Goal: Communication & Community: Answer question/provide support

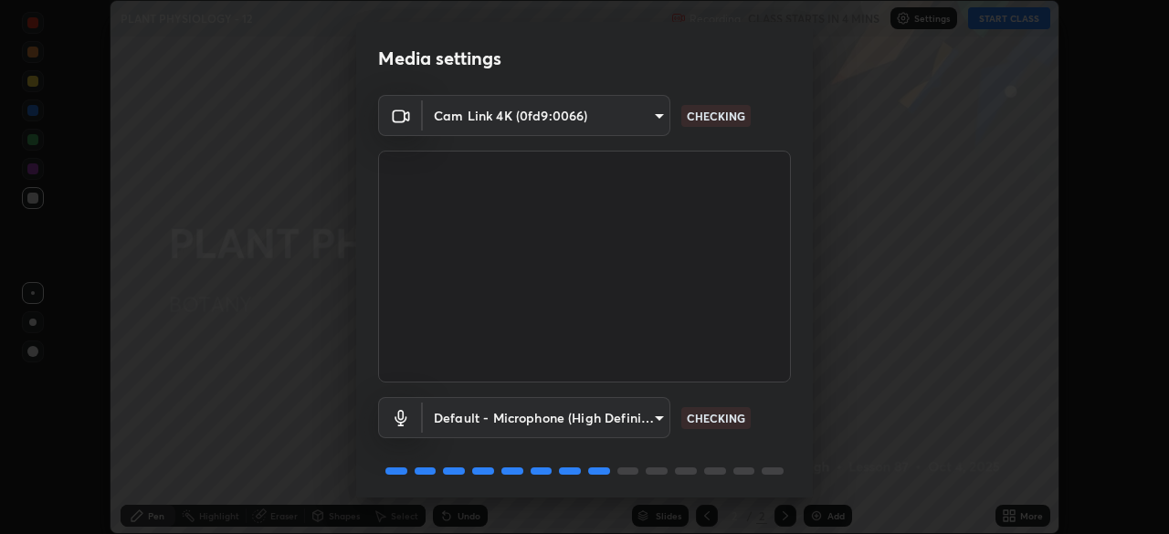
scroll to position [65, 0]
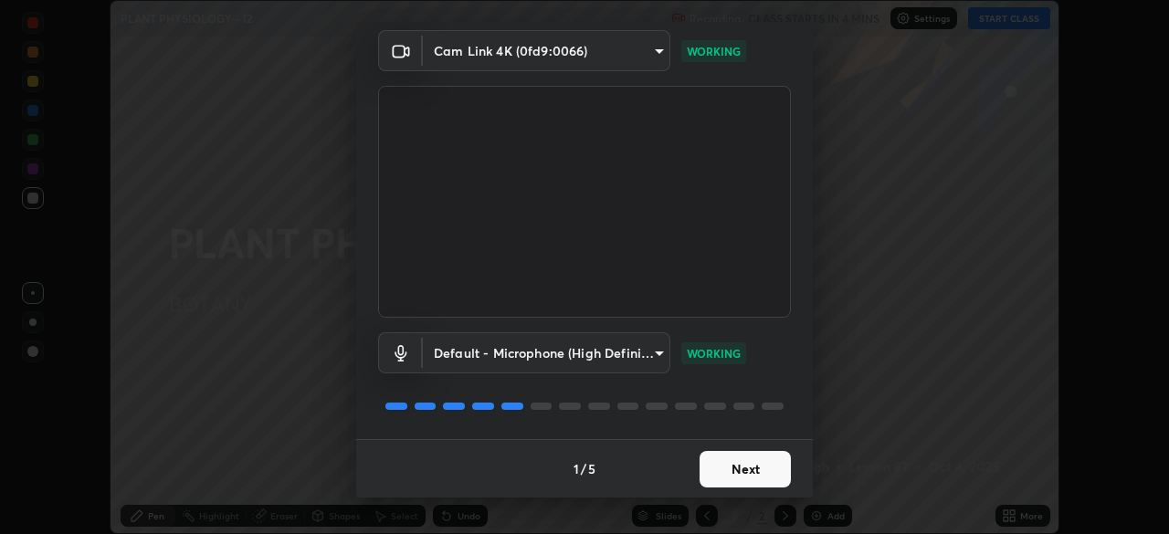
click at [746, 470] on button "Next" at bounding box center [745, 469] width 91 height 37
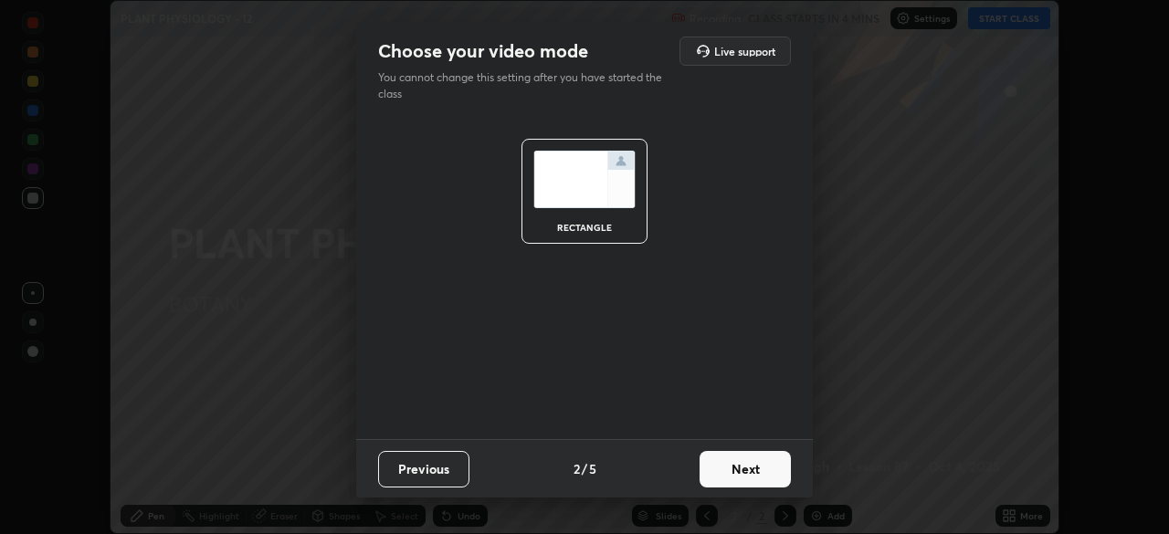
scroll to position [0, 0]
click at [761, 473] on button "Next" at bounding box center [745, 469] width 91 height 37
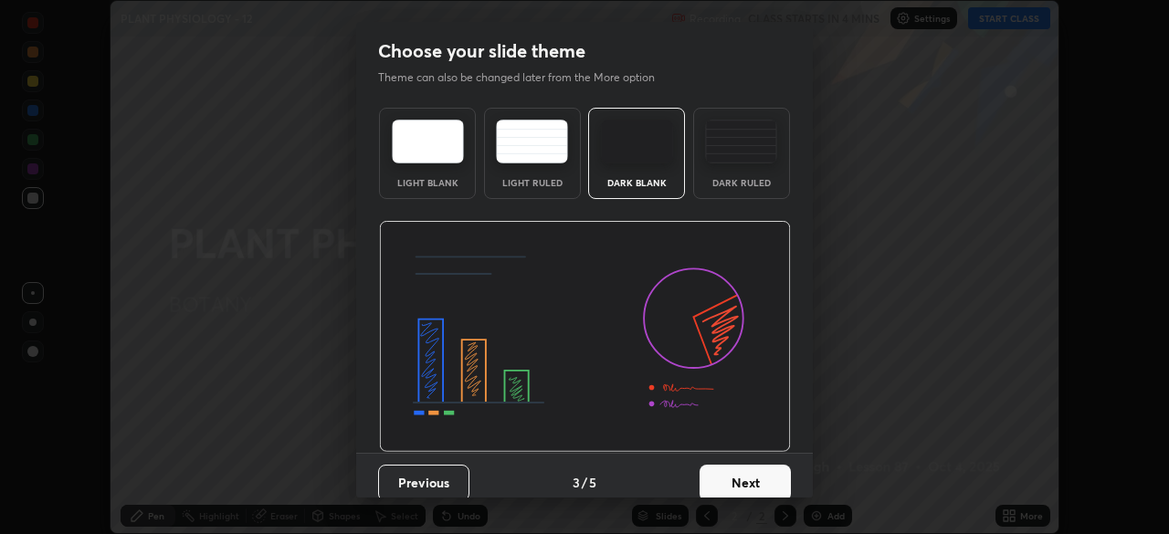
click at [765, 479] on button "Next" at bounding box center [745, 483] width 91 height 37
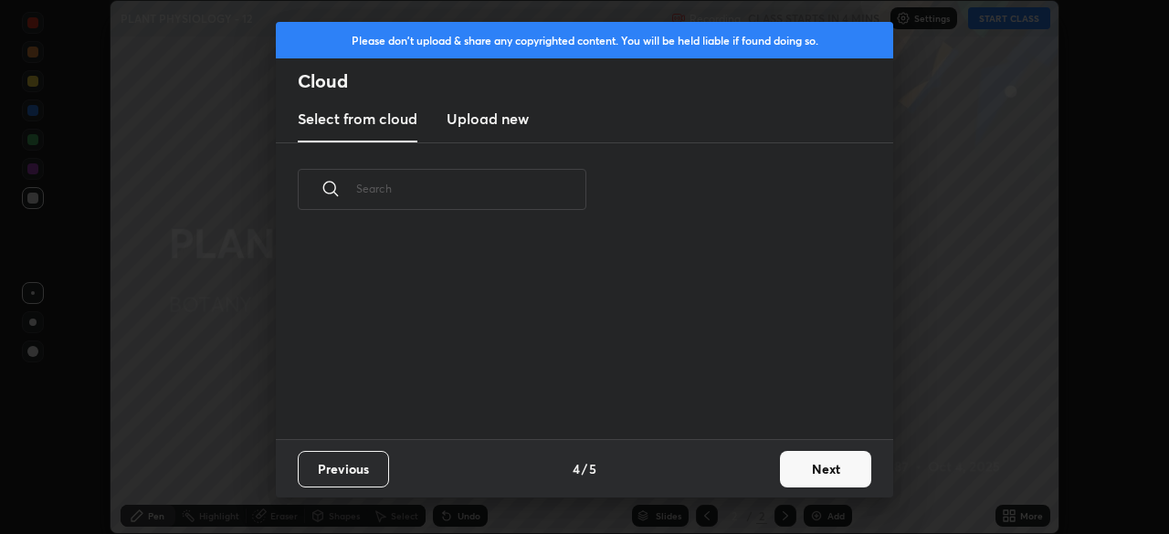
click at [800, 477] on button "Next" at bounding box center [825, 469] width 91 height 37
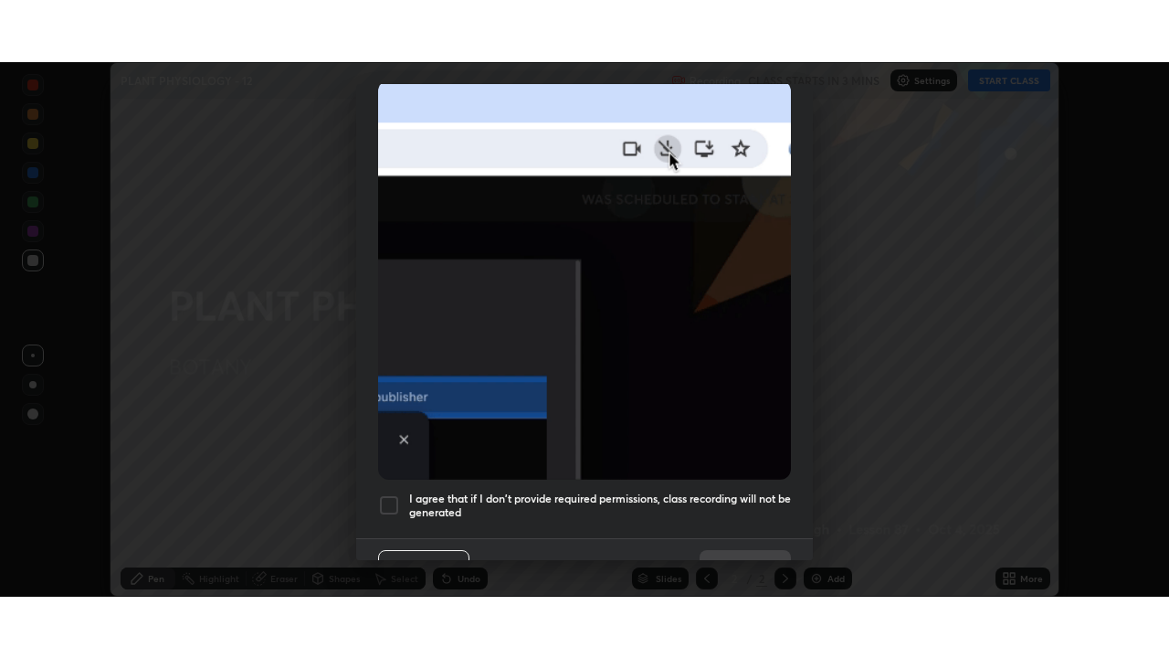
scroll to position [437, 0]
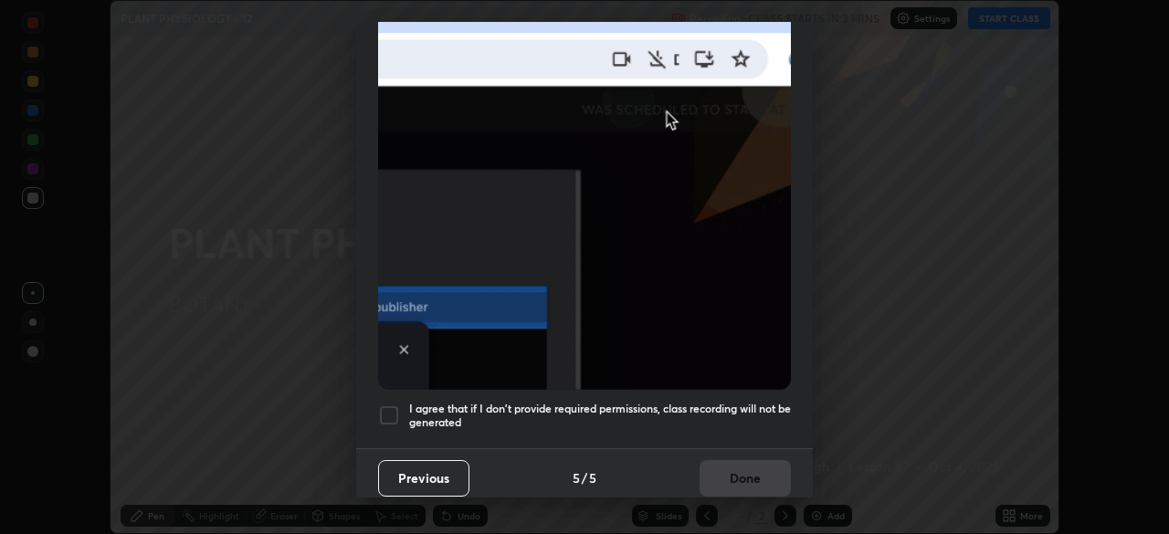
click at [387, 405] on div at bounding box center [389, 416] width 22 height 22
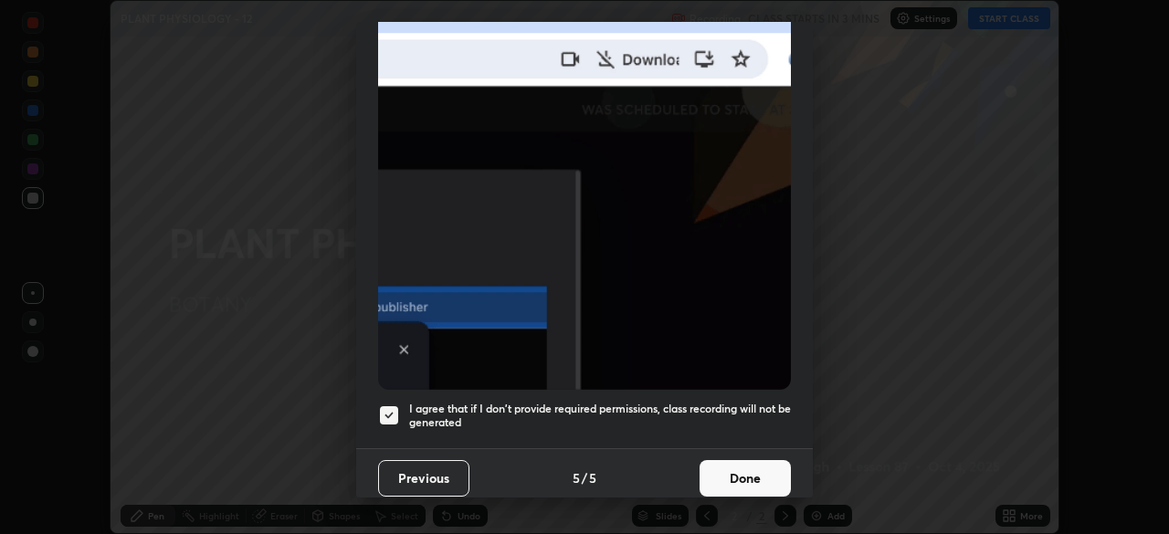
click at [745, 464] on button "Done" at bounding box center [745, 478] width 91 height 37
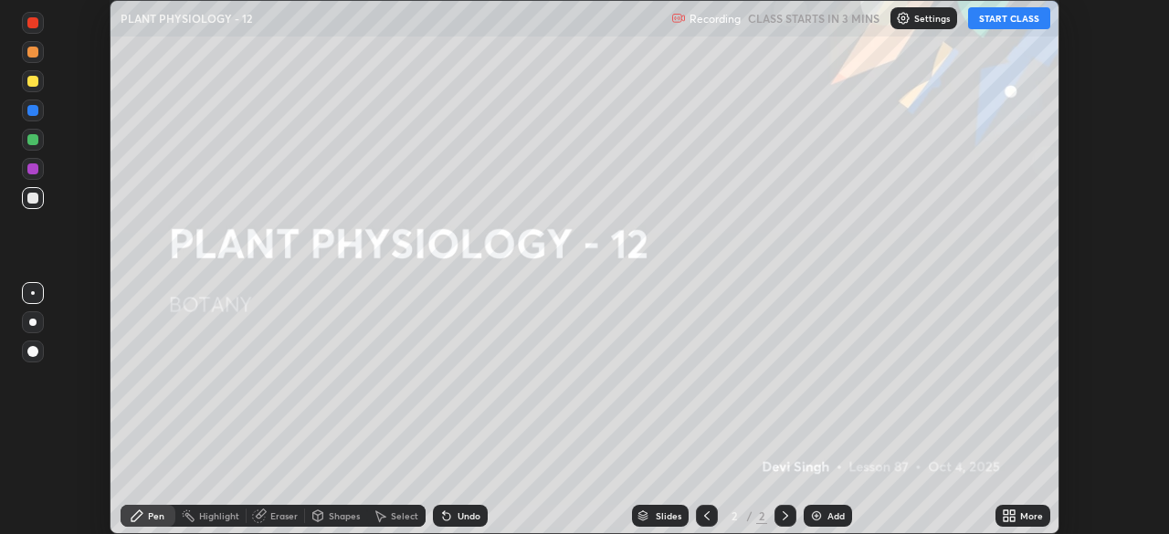
click at [995, 15] on button "START CLASS" at bounding box center [1009, 18] width 82 height 22
click at [1012, 519] on icon at bounding box center [1012, 519] width 5 height 5
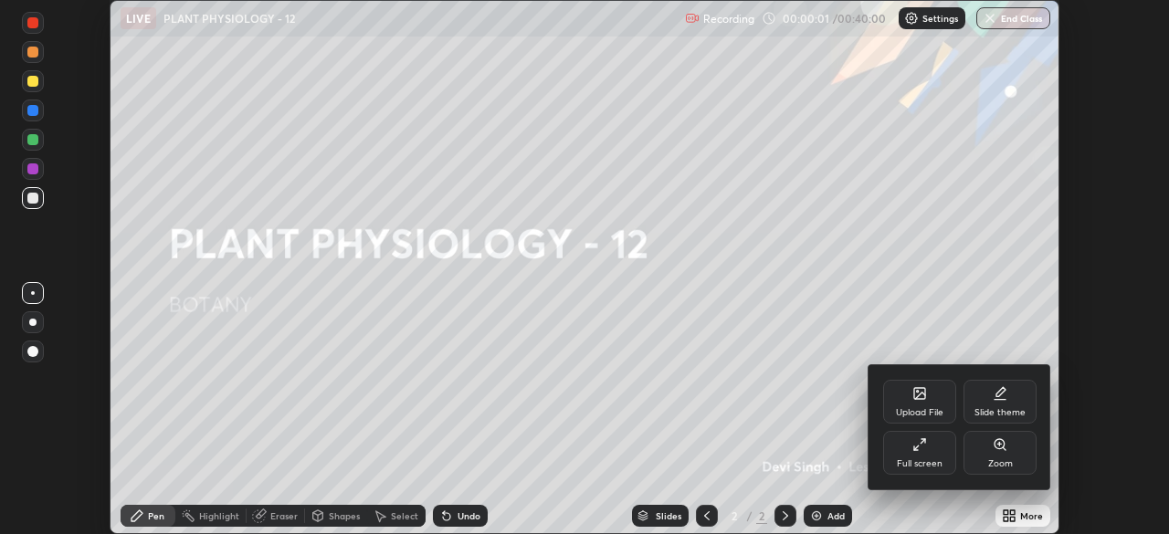
click at [926, 463] on div "Full screen" at bounding box center [920, 463] width 46 height 9
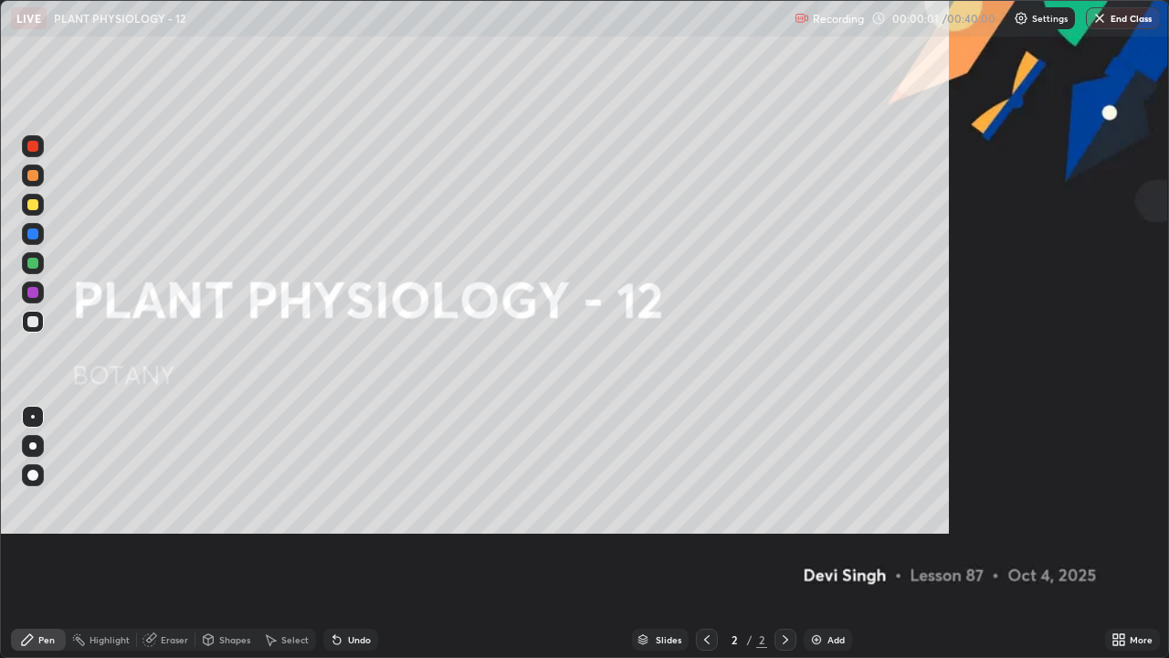
scroll to position [658, 1169]
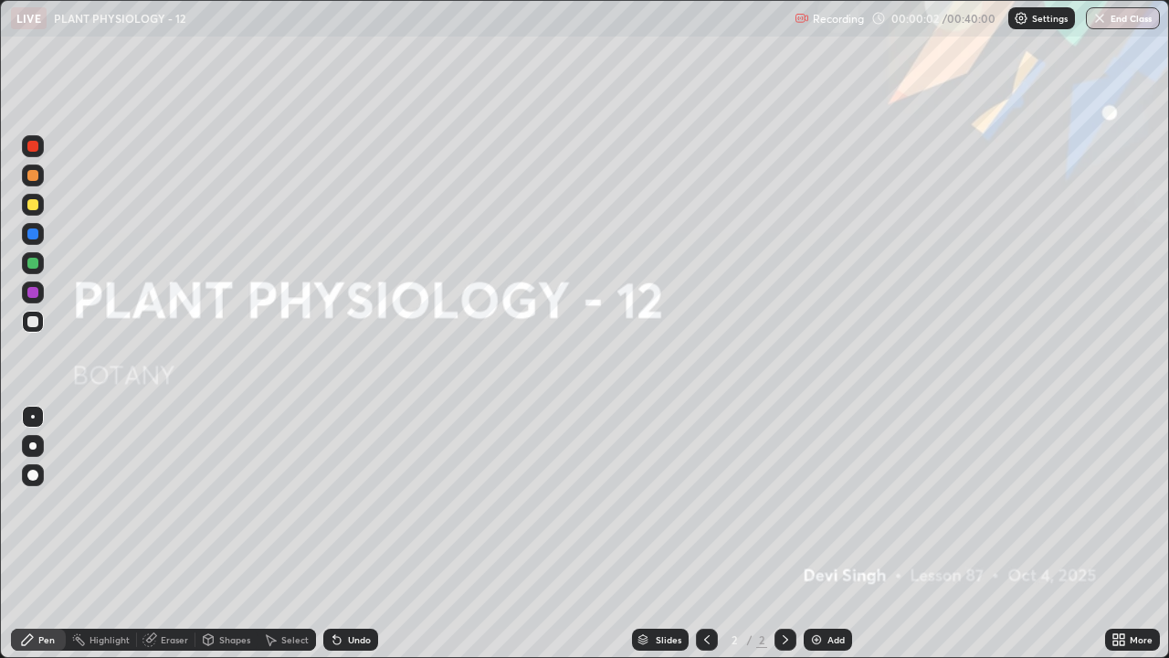
click at [835, 533] on div "Add" at bounding box center [835, 639] width 17 height 9
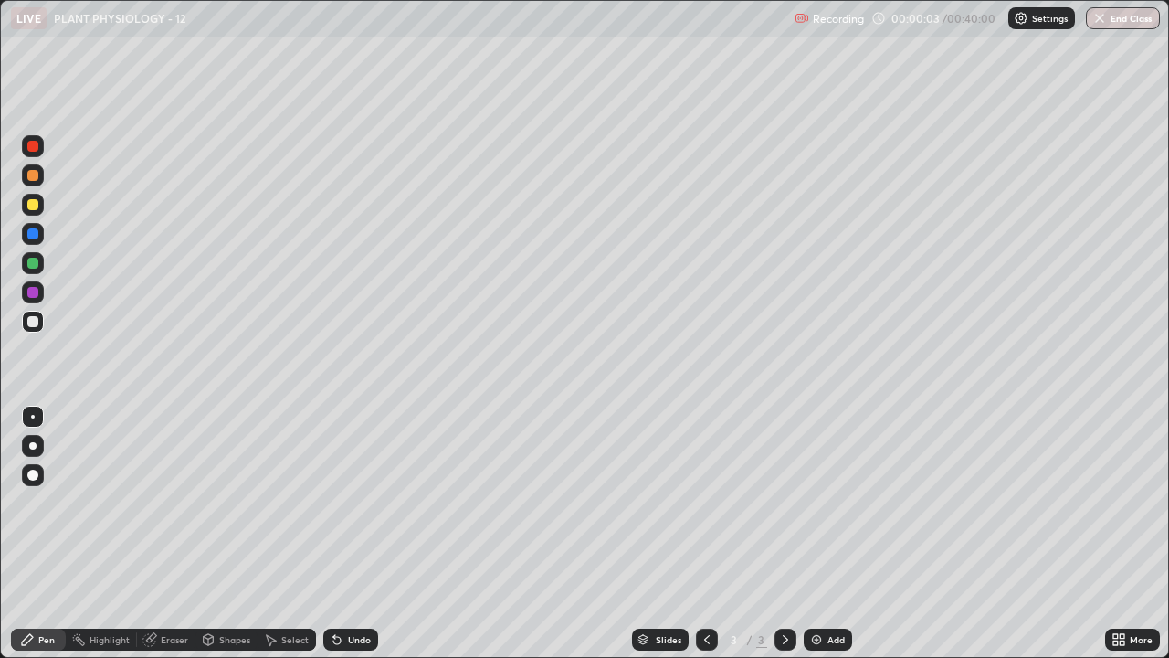
click at [26, 205] on div at bounding box center [33, 205] width 22 height 22
click at [224, 533] on div "Shapes" at bounding box center [234, 639] width 31 height 9
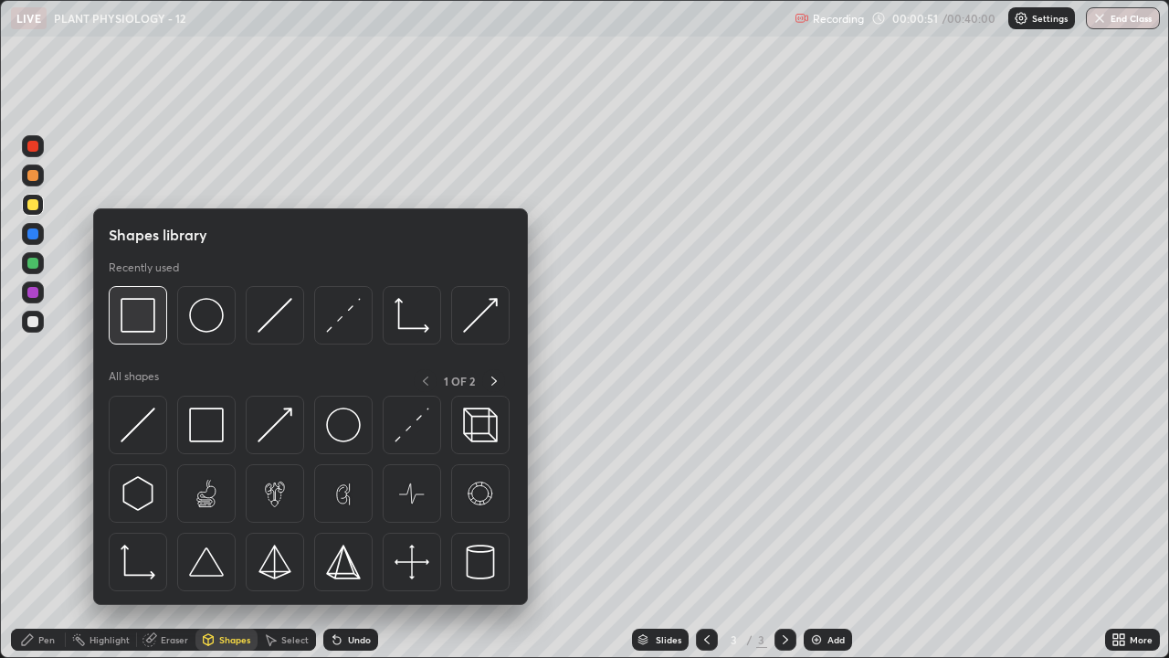
click at [149, 330] on img at bounding box center [138, 315] width 35 height 35
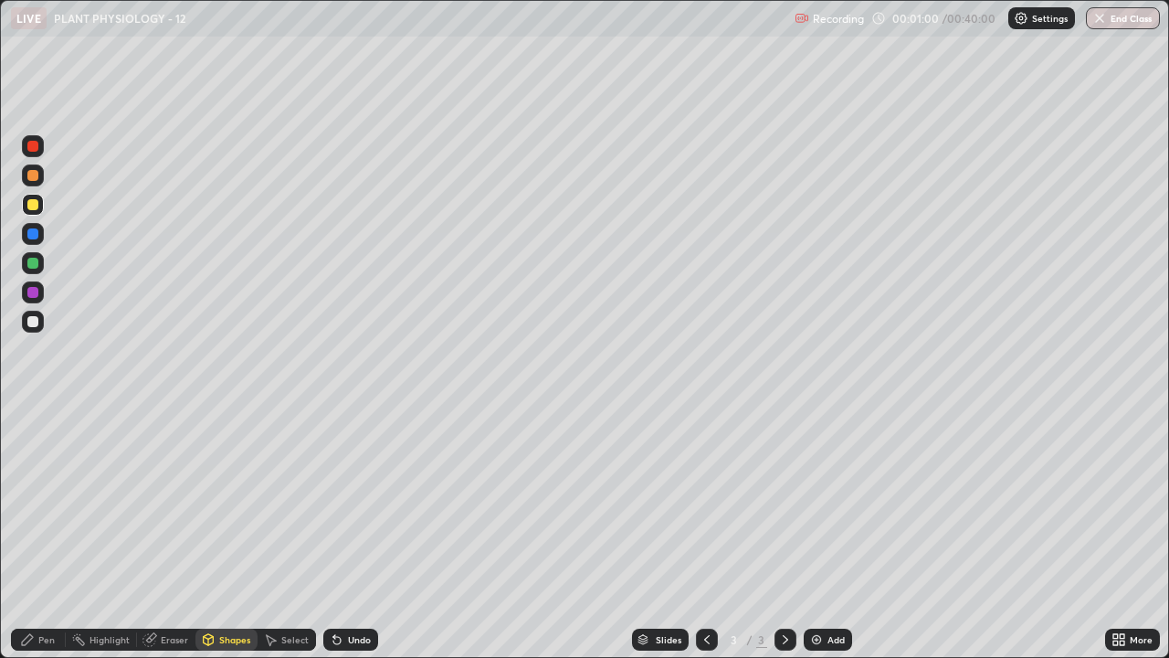
click at [50, 533] on div "Pen" at bounding box center [46, 639] width 16 height 9
click at [341, 533] on icon at bounding box center [337, 639] width 15 height 15
click at [27, 264] on div at bounding box center [32, 263] width 11 height 11
click at [224, 533] on div "Shapes" at bounding box center [234, 639] width 31 height 9
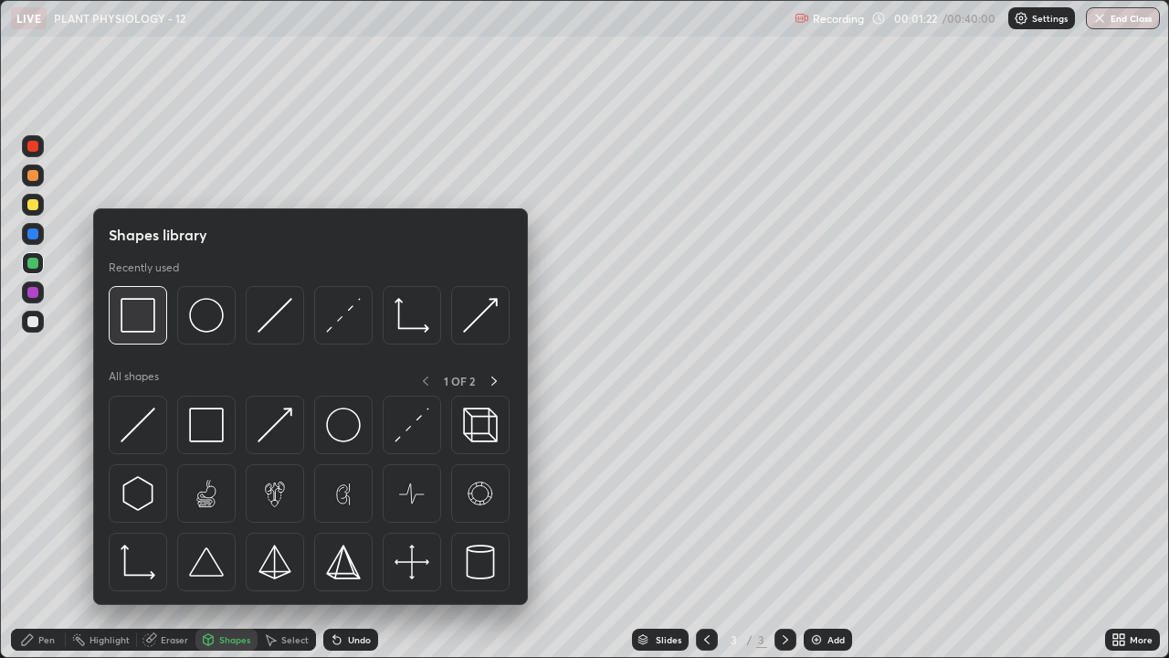
click at [154, 328] on img at bounding box center [138, 315] width 35 height 35
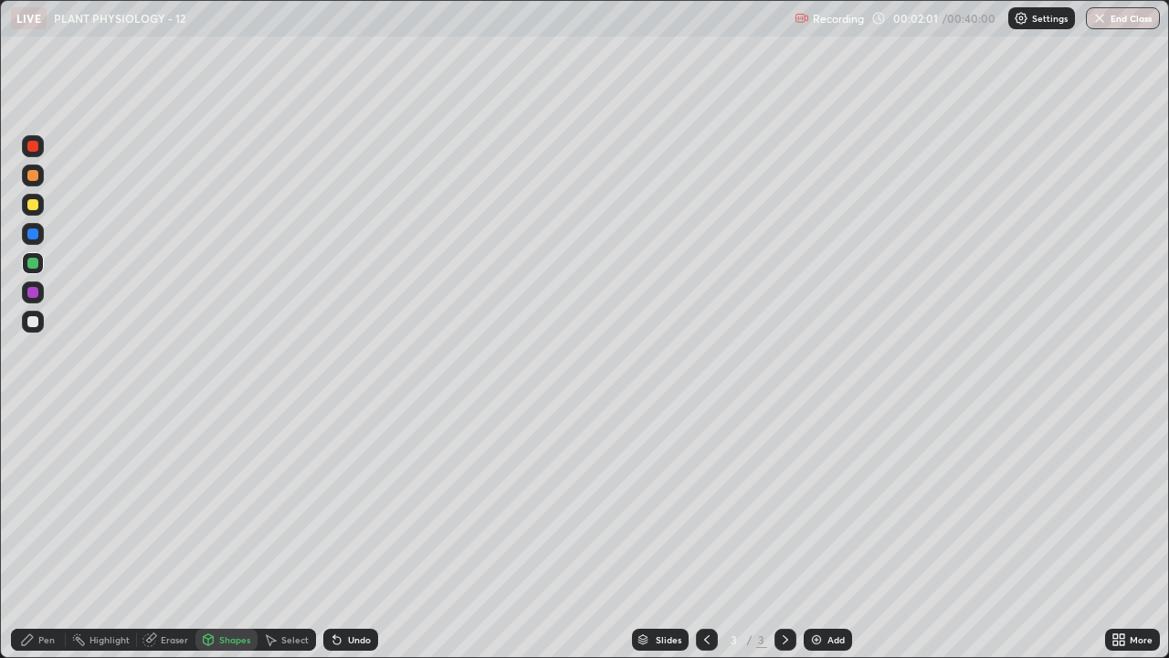
click at [23, 294] on div at bounding box center [33, 292] width 22 height 22
click at [171, 533] on div "Eraser" at bounding box center [174, 639] width 27 height 9
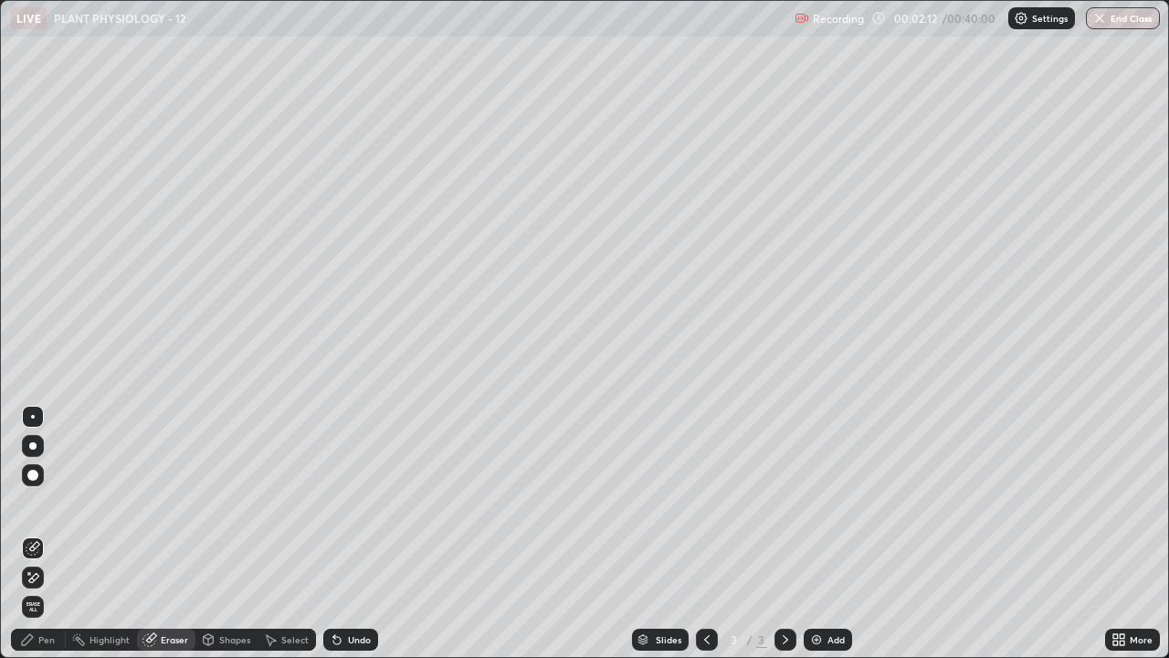
click at [27, 533] on icon at bounding box center [27, 639] width 15 height 15
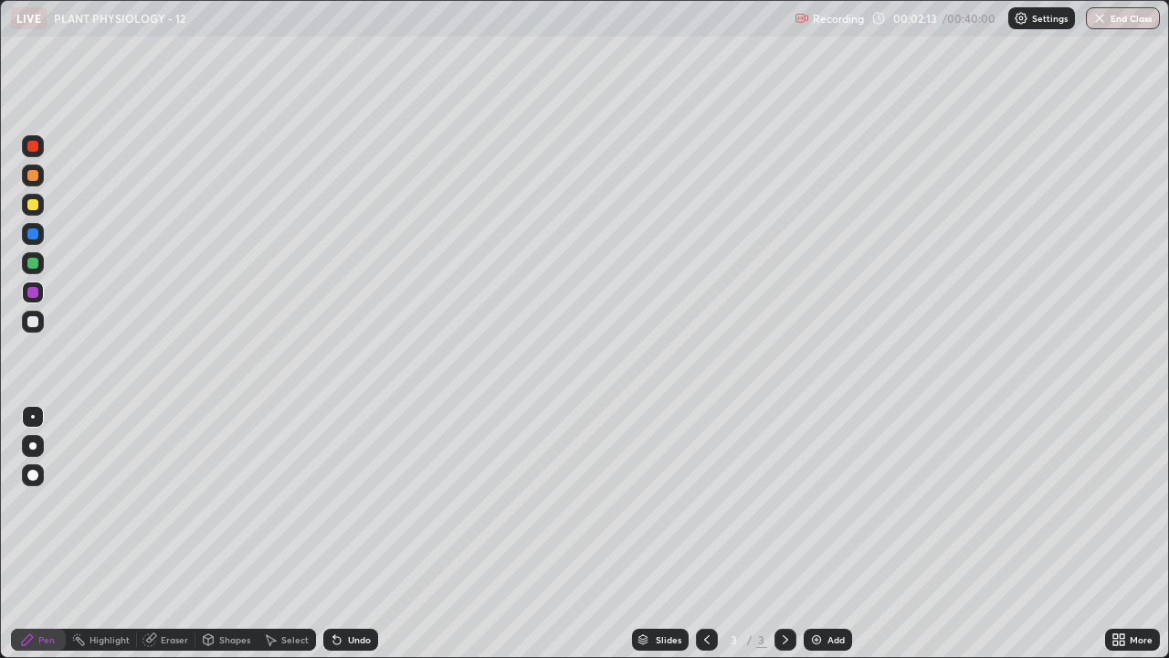
click at [30, 258] on div at bounding box center [32, 263] width 11 height 11
click at [174, 533] on div "Eraser" at bounding box center [174, 639] width 27 height 9
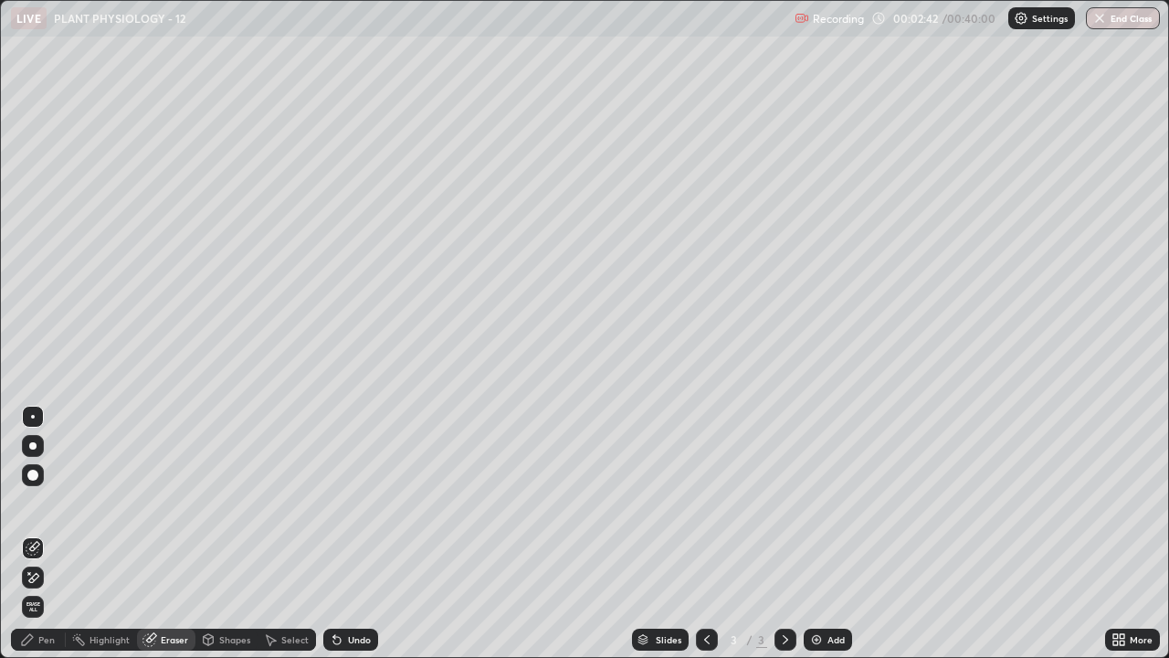
click at [40, 533] on div "Pen" at bounding box center [46, 639] width 16 height 9
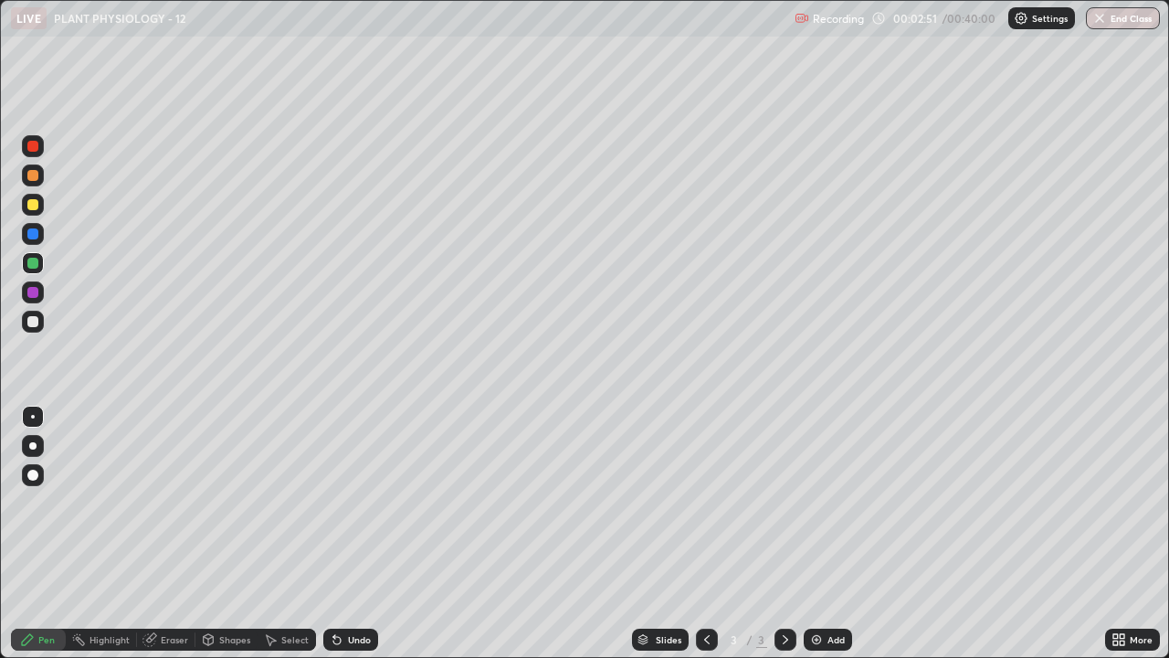
click at [341, 533] on icon at bounding box center [337, 639] width 15 height 15
click at [31, 207] on div at bounding box center [32, 204] width 11 height 11
click at [33, 319] on div at bounding box center [32, 321] width 11 height 11
click at [27, 267] on div at bounding box center [32, 263] width 11 height 11
click at [168, 533] on div "Eraser" at bounding box center [174, 639] width 27 height 9
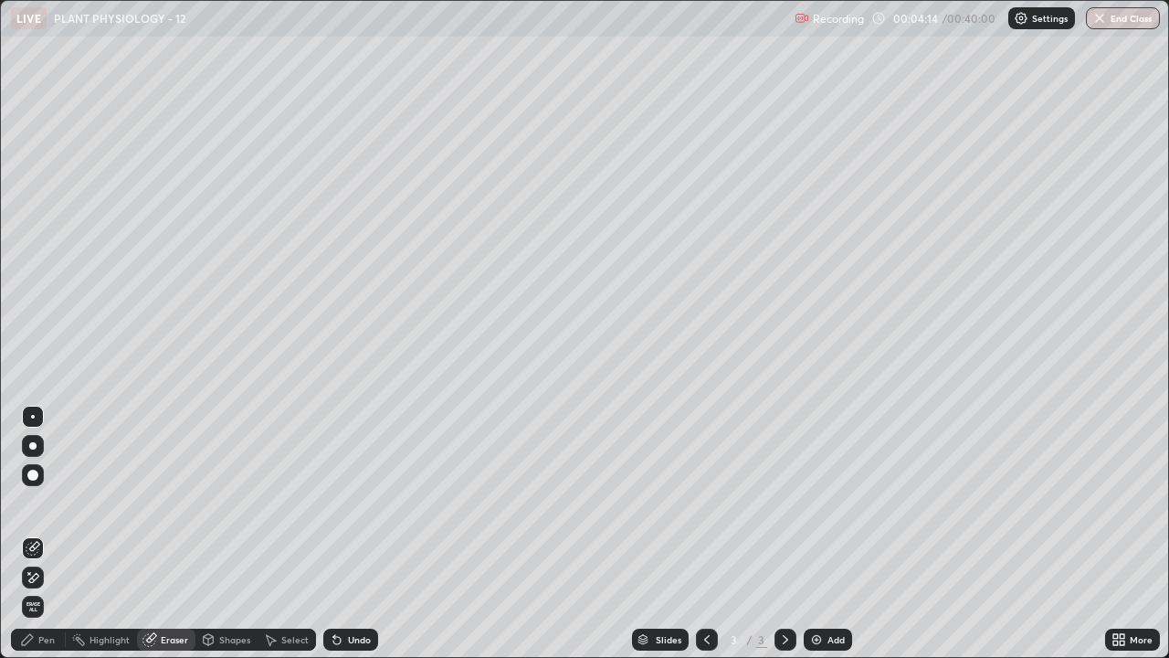
click at [39, 533] on div "Pen" at bounding box center [46, 639] width 16 height 9
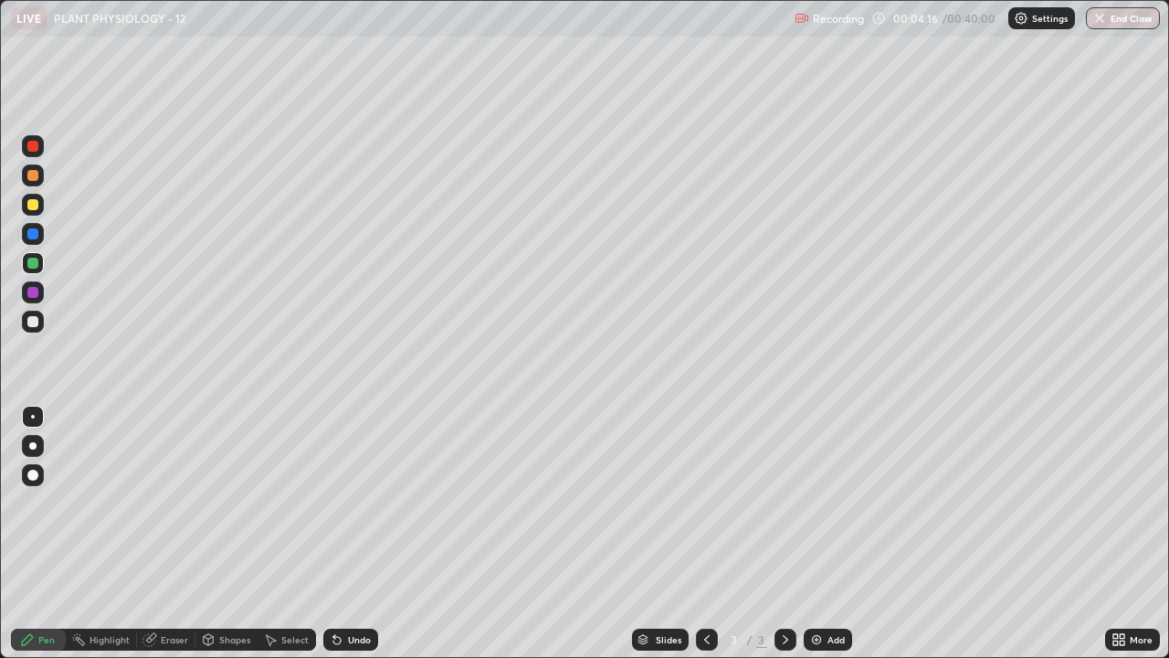
click at [33, 203] on div at bounding box center [32, 204] width 11 height 11
click at [147, 533] on icon at bounding box center [149, 640] width 12 height 12
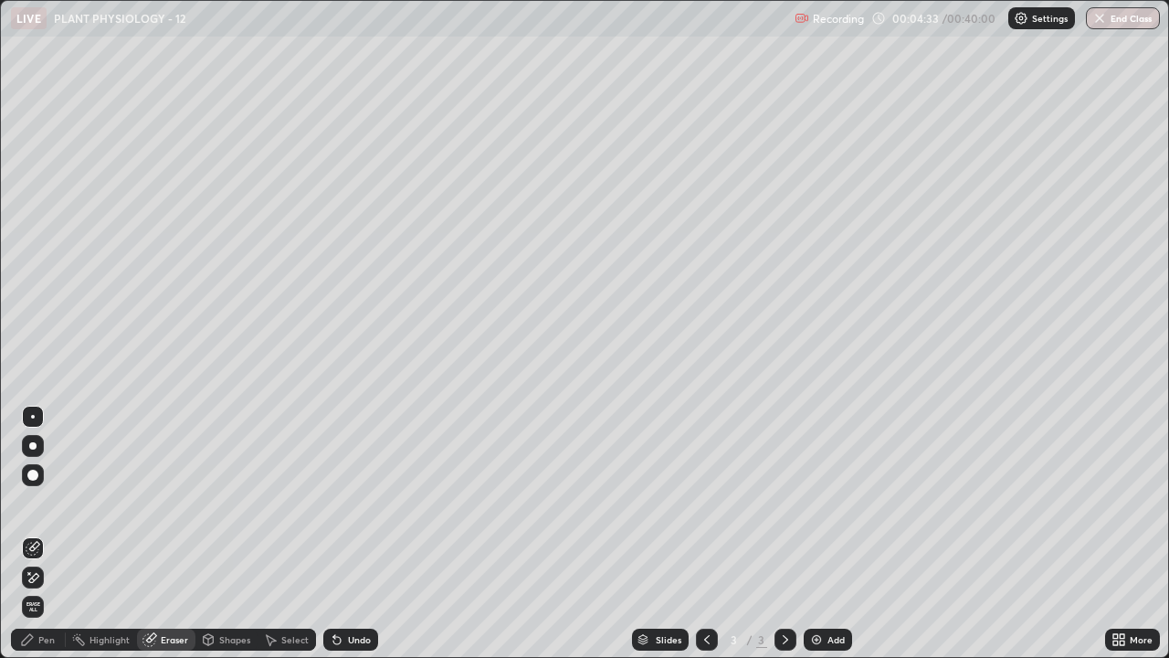
click at [34, 533] on icon at bounding box center [27, 639] width 15 height 15
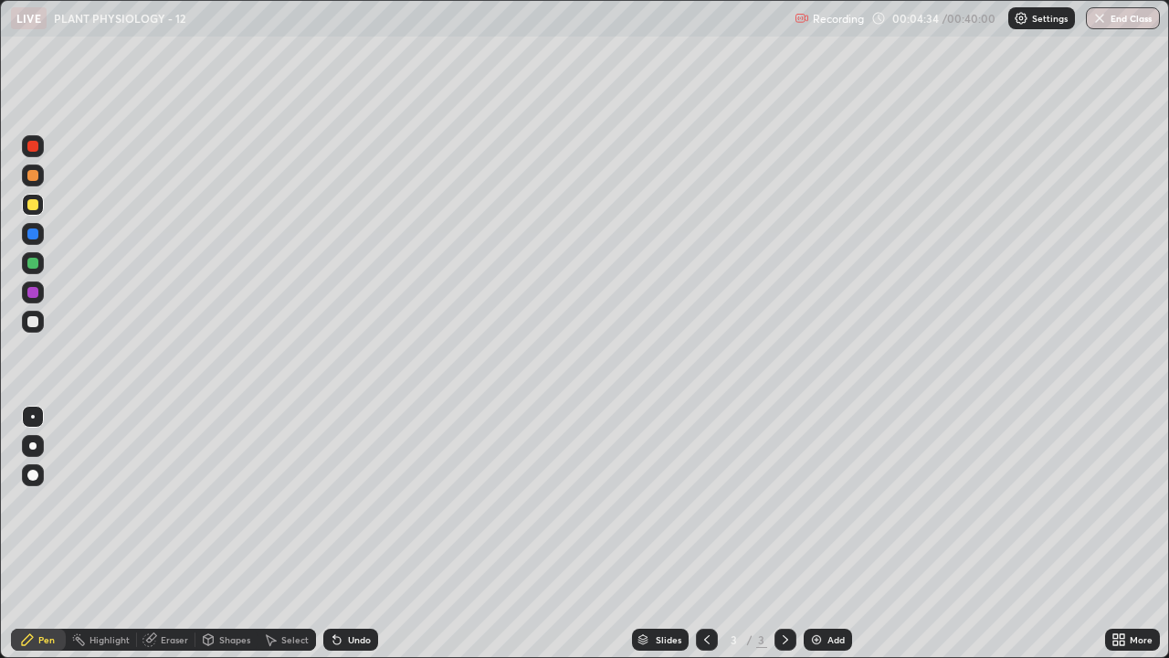
click at [36, 259] on div at bounding box center [32, 263] width 11 height 11
click at [37, 206] on div at bounding box center [32, 204] width 11 height 11
click at [34, 259] on div at bounding box center [32, 263] width 11 height 11
click at [28, 321] on div at bounding box center [32, 321] width 11 height 11
click at [37, 261] on div at bounding box center [32, 263] width 11 height 11
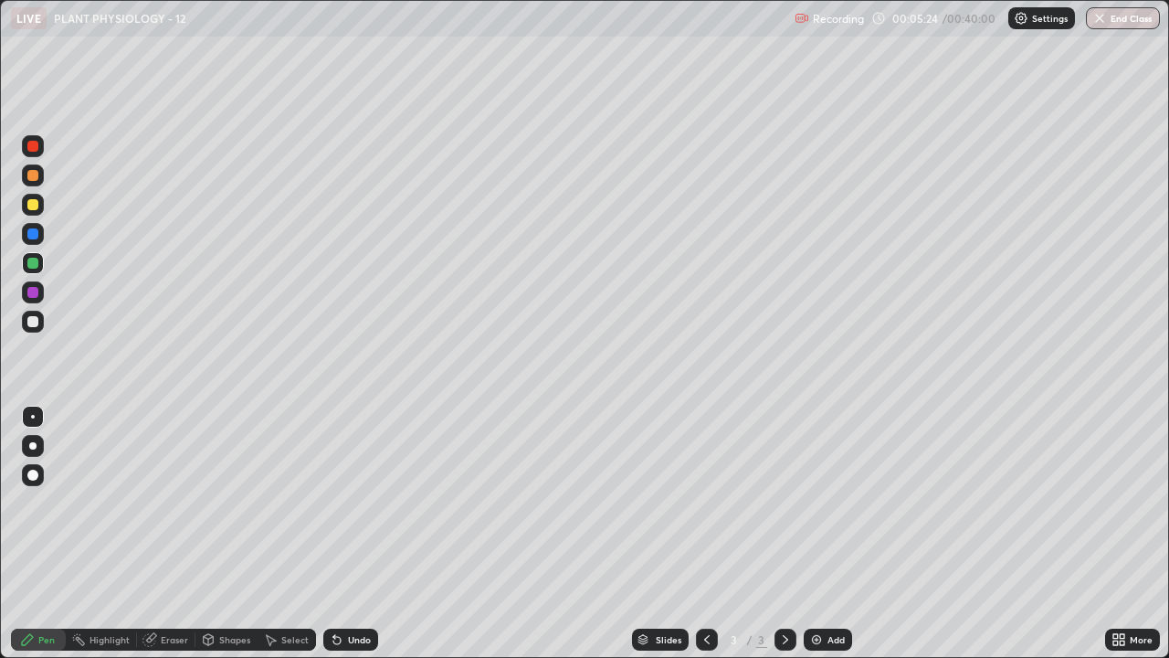
click at [36, 321] on div at bounding box center [32, 321] width 11 height 11
click at [169, 533] on div "Eraser" at bounding box center [174, 639] width 27 height 9
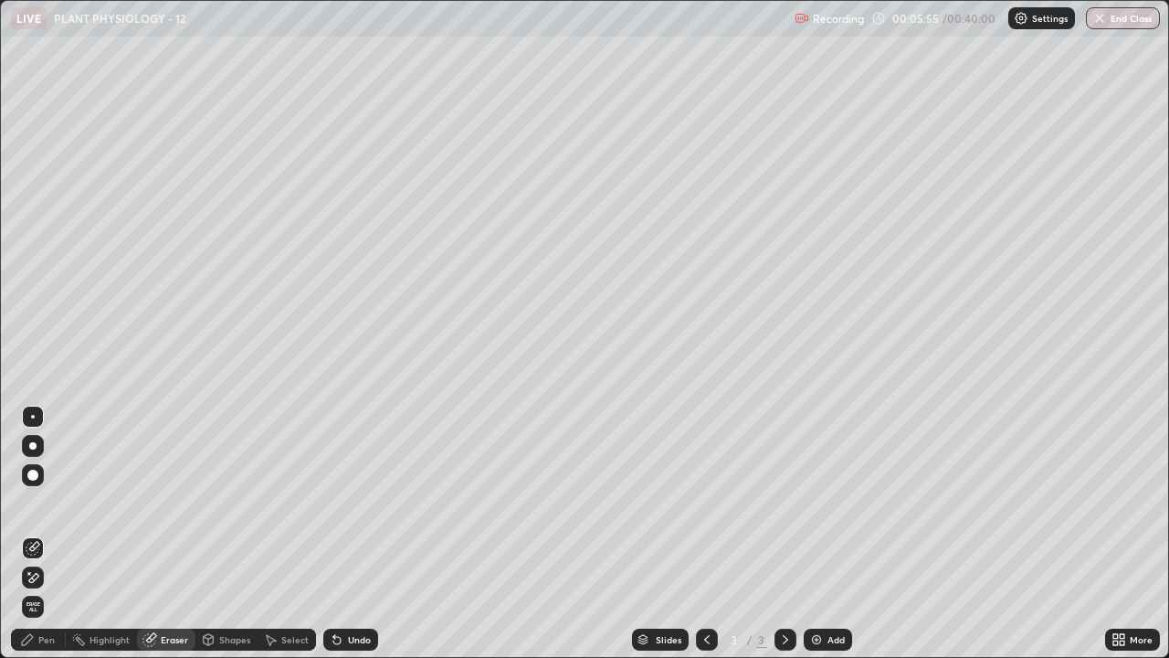
click at [48, 533] on div "Pen" at bounding box center [46, 639] width 16 height 9
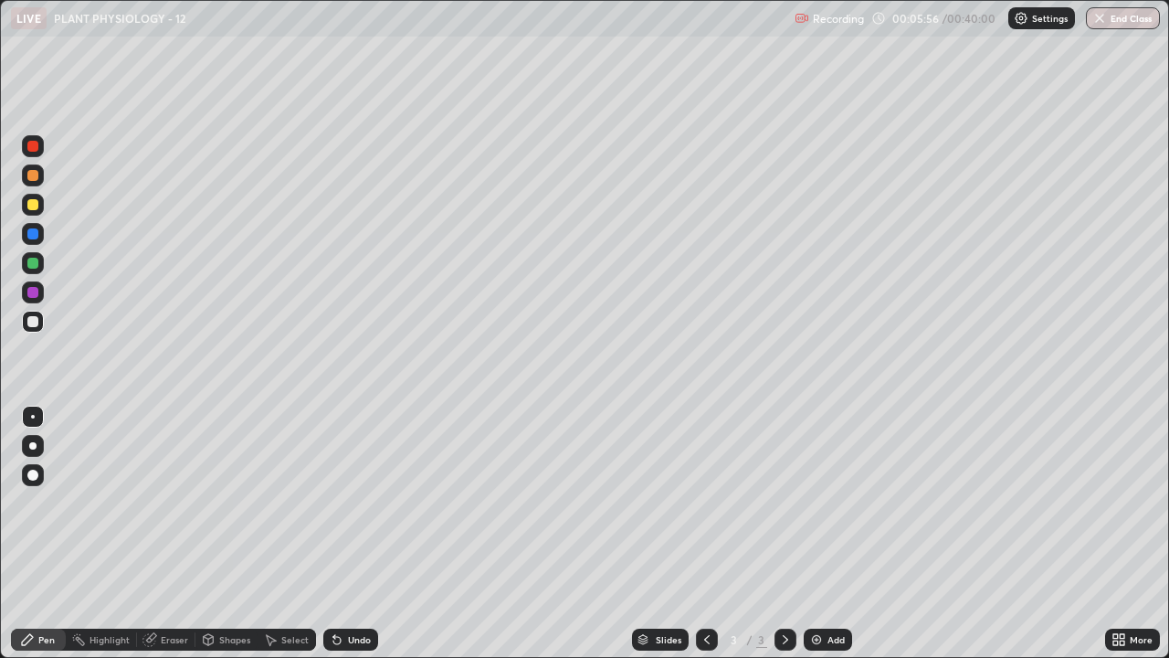
click at [31, 205] on div at bounding box center [32, 204] width 11 height 11
click at [28, 288] on div at bounding box center [32, 292] width 11 height 11
click at [30, 319] on div at bounding box center [32, 321] width 11 height 11
click at [33, 202] on div at bounding box center [32, 204] width 11 height 11
click at [30, 294] on div at bounding box center [32, 292] width 11 height 11
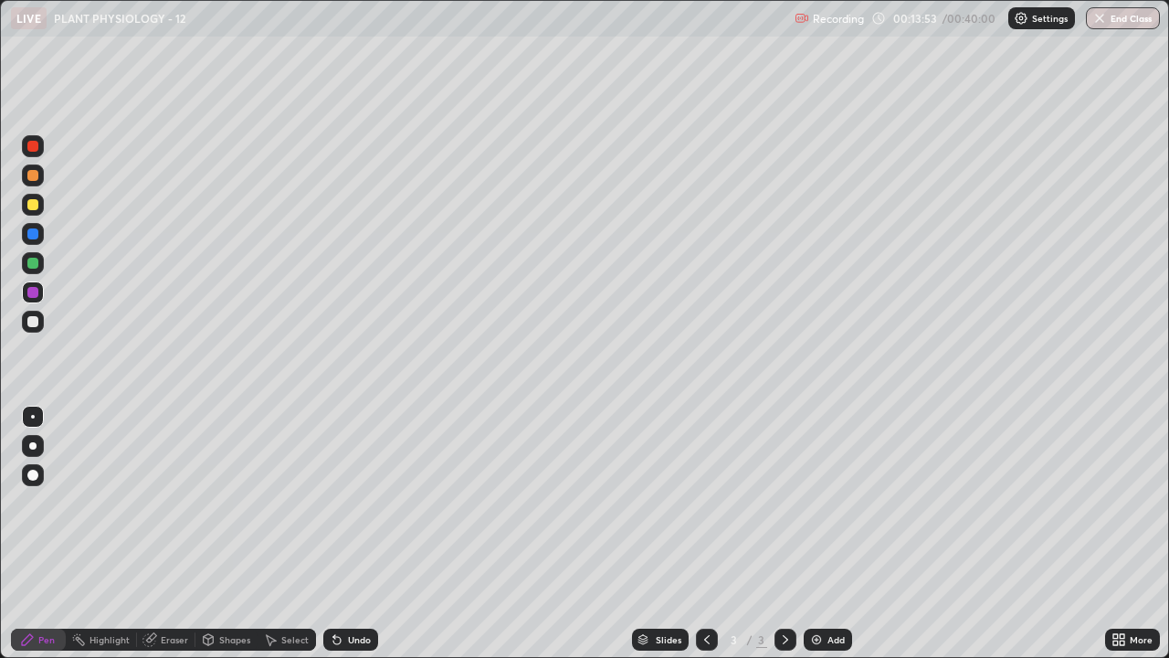
click at [340, 533] on icon at bounding box center [337, 639] width 15 height 15
click at [333, 533] on icon at bounding box center [334, 636] width 2 height 2
click at [342, 533] on icon at bounding box center [337, 639] width 15 height 15
click at [349, 533] on div "Undo" at bounding box center [359, 639] width 23 height 9
click at [354, 533] on div "Undo" at bounding box center [359, 639] width 23 height 9
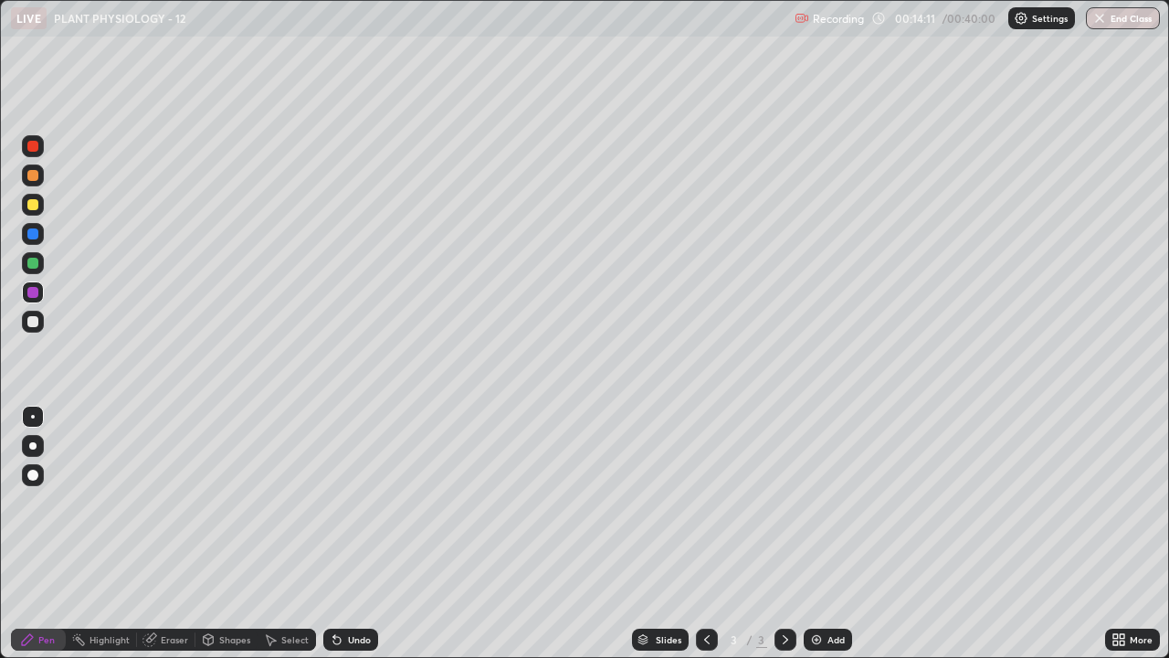
click at [358, 533] on div "Undo" at bounding box center [359, 639] width 23 height 9
click at [362, 533] on div "Undo" at bounding box center [359, 639] width 23 height 9
click at [355, 533] on div "Undo" at bounding box center [359, 639] width 23 height 9
click at [350, 533] on div "Undo" at bounding box center [359, 639] width 23 height 9
click at [35, 203] on div at bounding box center [32, 204] width 11 height 11
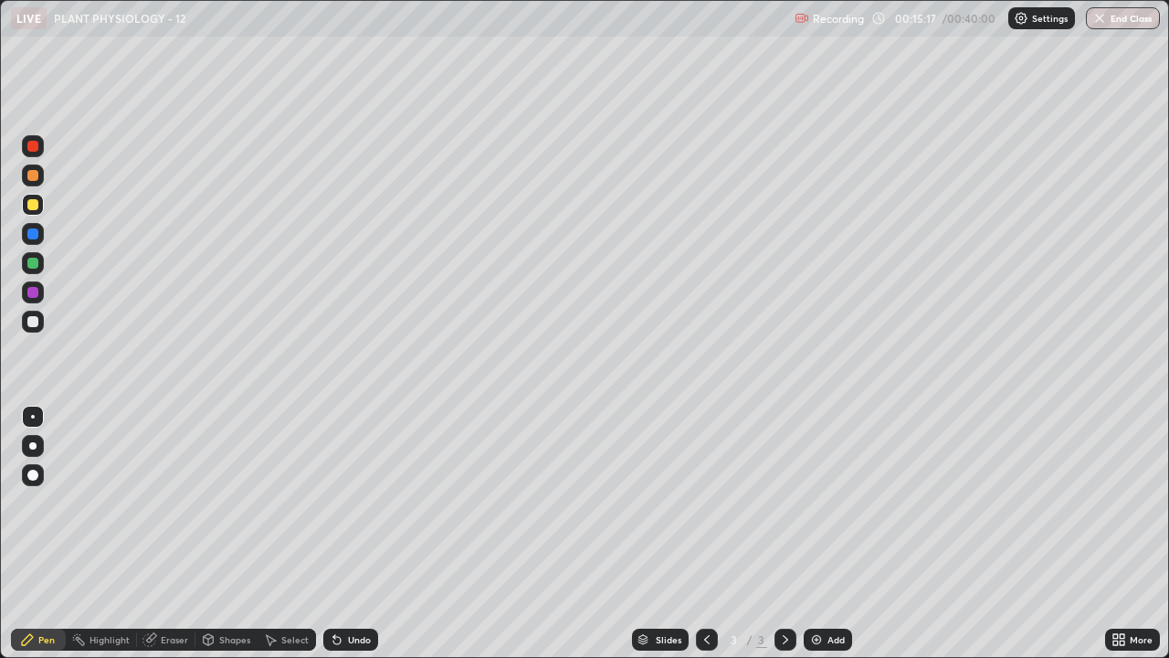
click at [31, 232] on div at bounding box center [32, 233] width 11 height 11
click at [30, 199] on div at bounding box center [32, 204] width 11 height 11
click at [357, 533] on div "Undo" at bounding box center [359, 639] width 23 height 9
click at [355, 533] on div "Undo" at bounding box center [359, 639] width 23 height 9
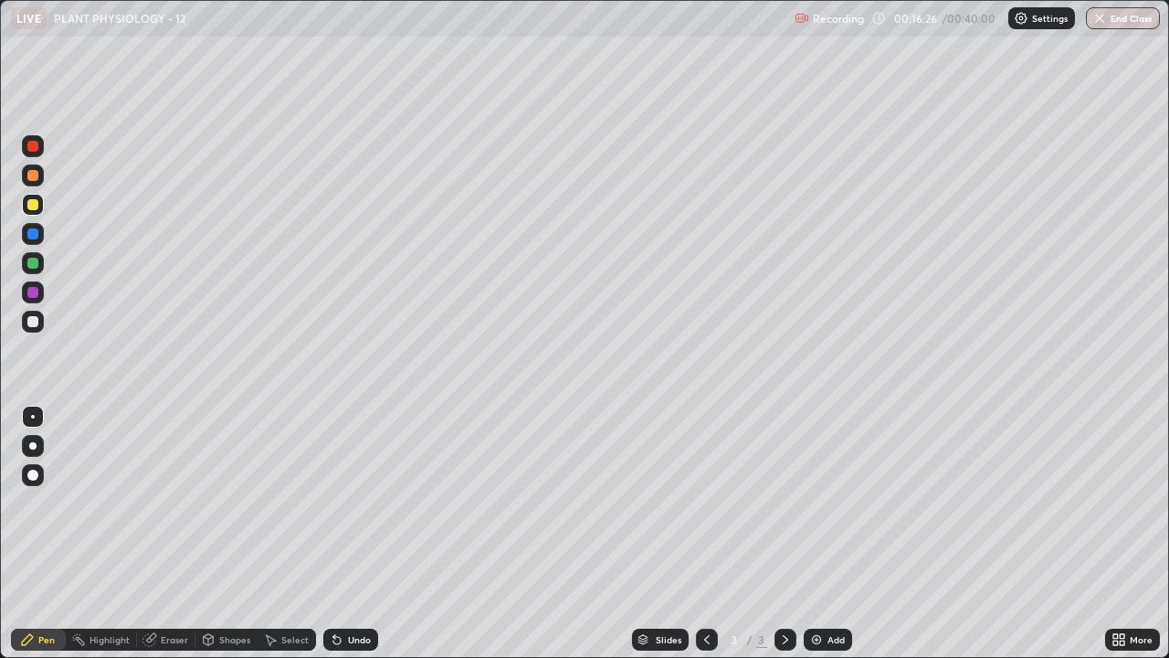
click at [354, 533] on div "Undo" at bounding box center [359, 639] width 23 height 9
click at [176, 533] on div "Eraser" at bounding box center [174, 639] width 27 height 9
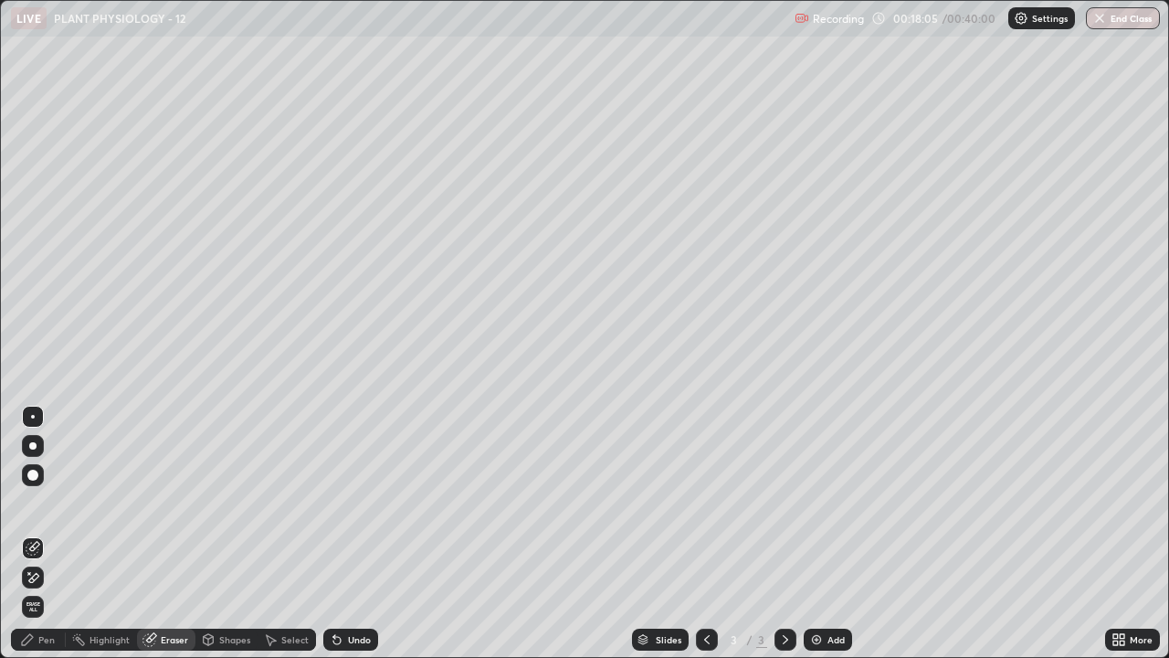
click at [341, 533] on icon at bounding box center [337, 639] width 15 height 15
click at [30, 533] on div "Pen" at bounding box center [38, 639] width 55 height 22
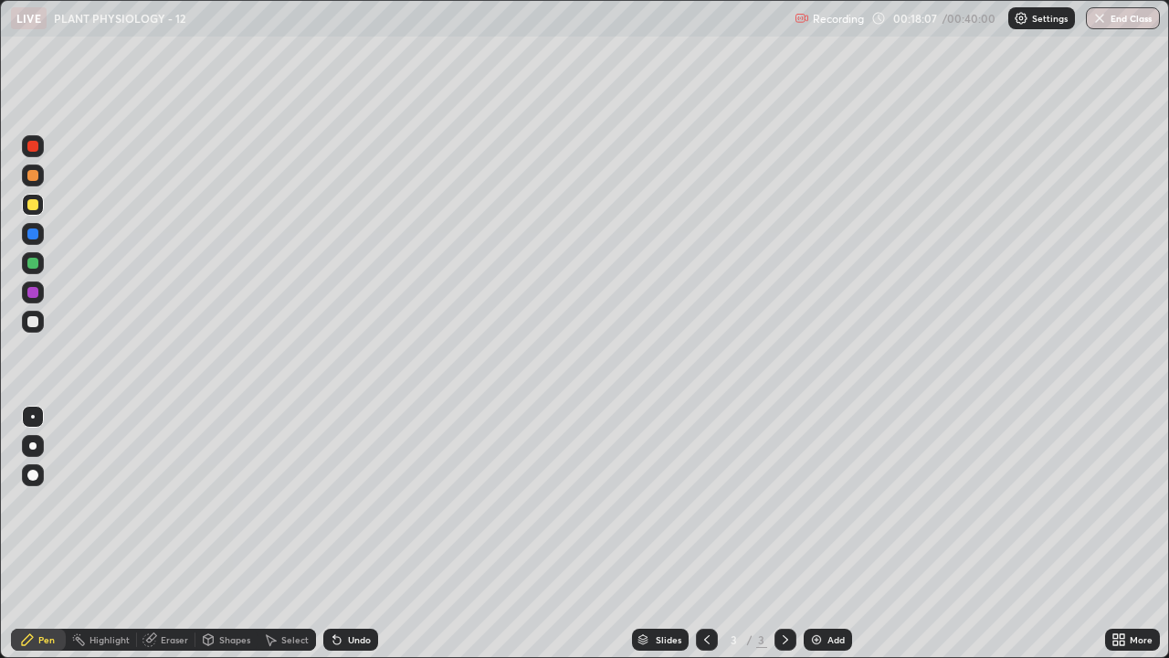
click at [30, 228] on div at bounding box center [32, 233] width 11 height 11
click at [34, 265] on div at bounding box center [32, 263] width 11 height 11
click at [36, 141] on div at bounding box center [32, 146] width 11 height 11
click at [372, 533] on div "Undo" at bounding box center [350, 639] width 55 height 22
click at [35, 292] on div at bounding box center [32, 292] width 11 height 11
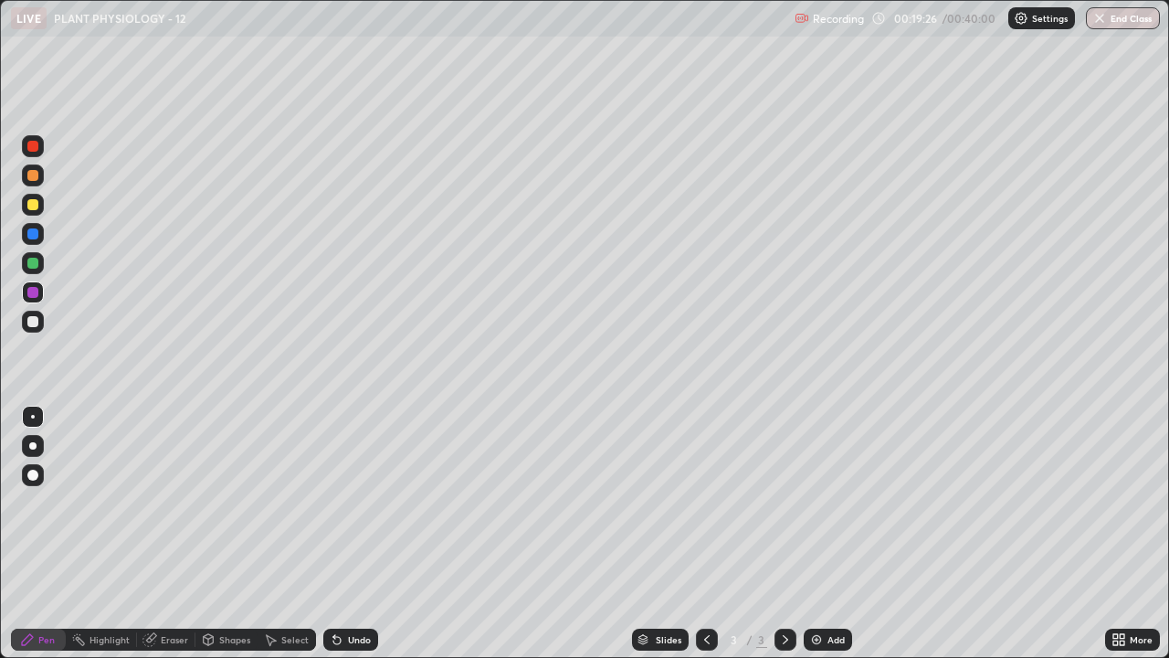
click at [28, 148] on div at bounding box center [32, 146] width 11 height 11
click at [30, 326] on div at bounding box center [32, 321] width 11 height 11
click at [1133, 21] on button "End Class" at bounding box center [1124, 18] width 72 height 22
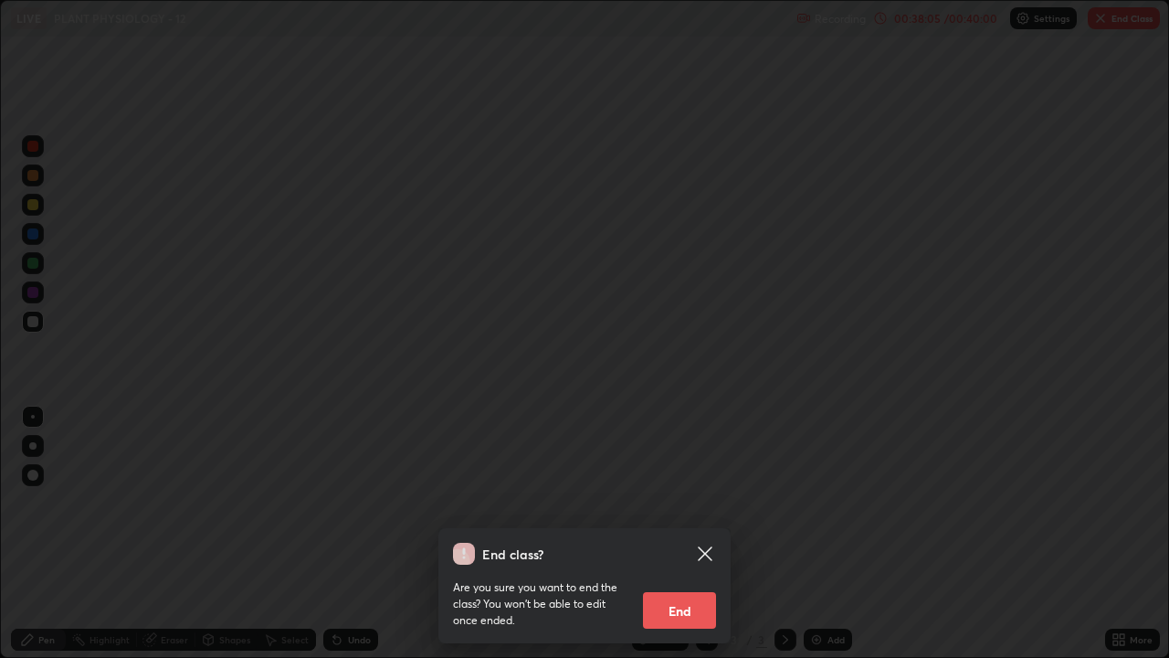
click at [680, 533] on button "End" at bounding box center [679, 610] width 73 height 37
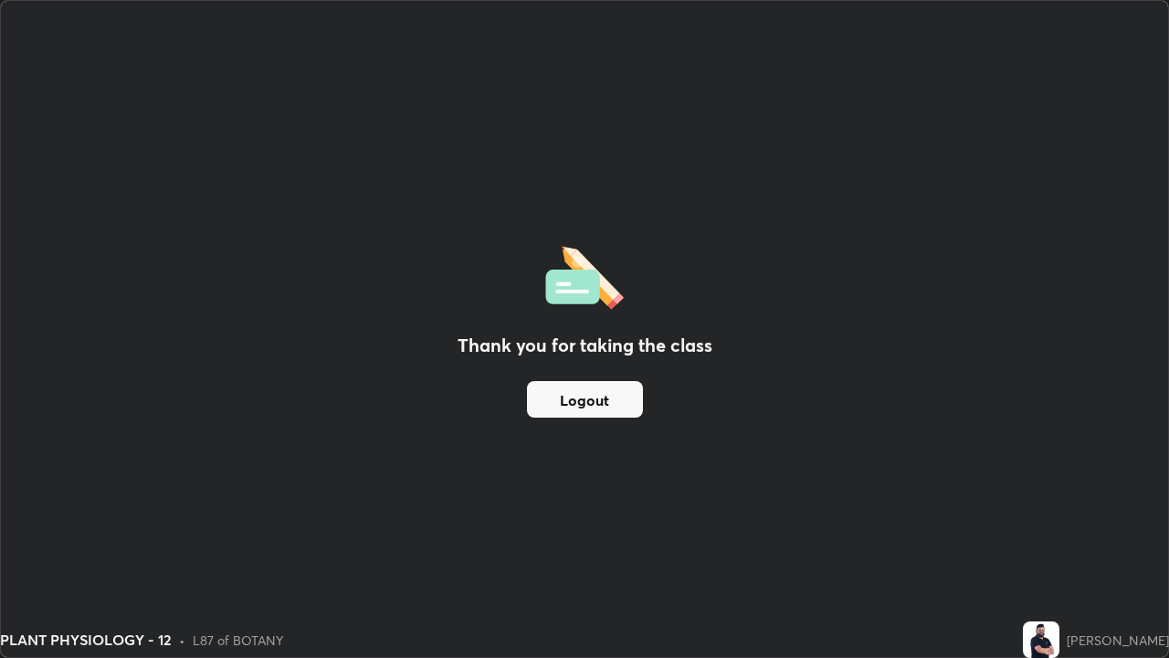
click at [577, 403] on button "Logout" at bounding box center [585, 399] width 116 height 37
click at [568, 405] on button "Logout" at bounding box center [585, 399] width 116 height 37
